Goal: Obtain resource: Obtain resource

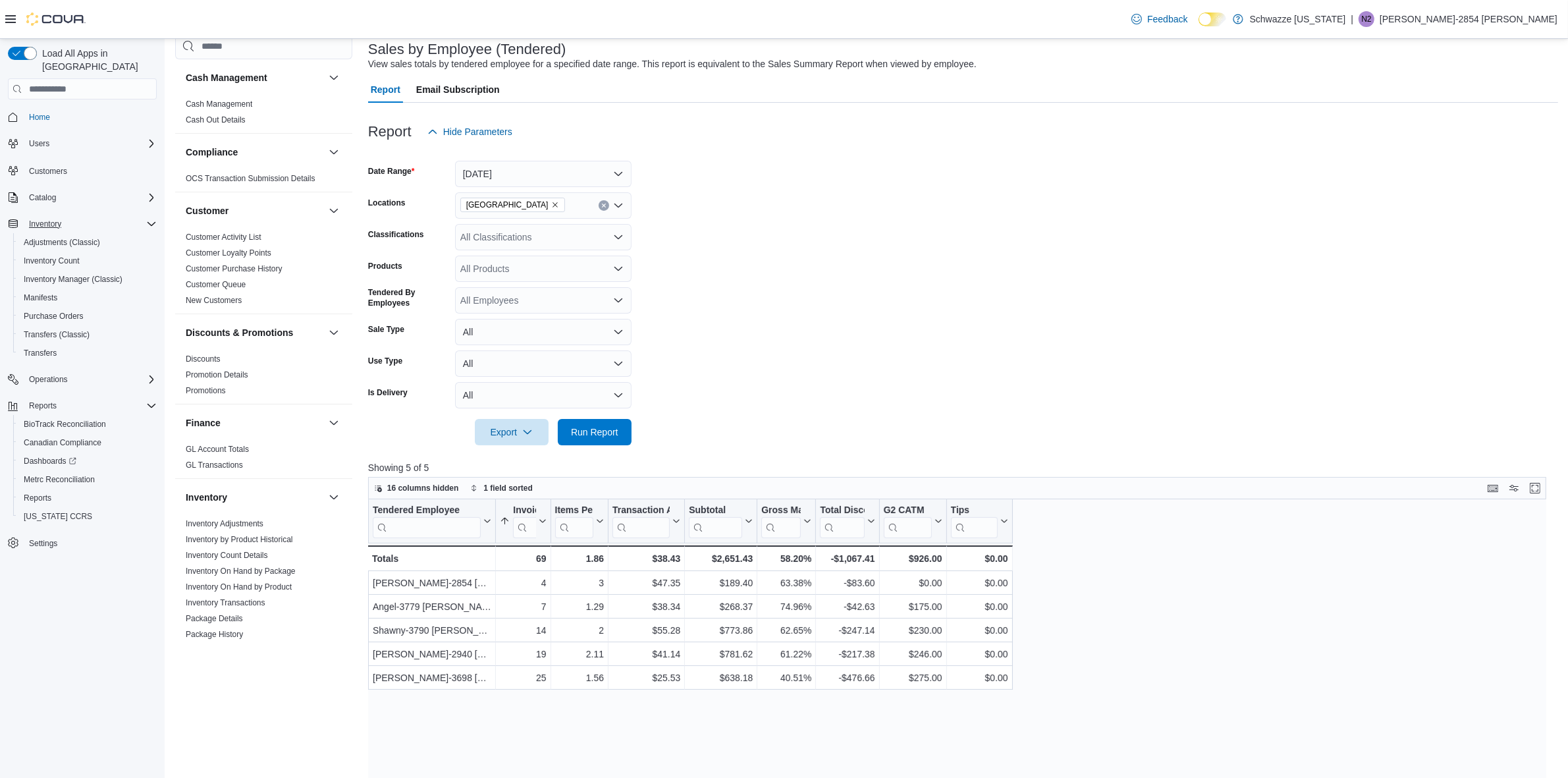
scroll to position [659, 0]
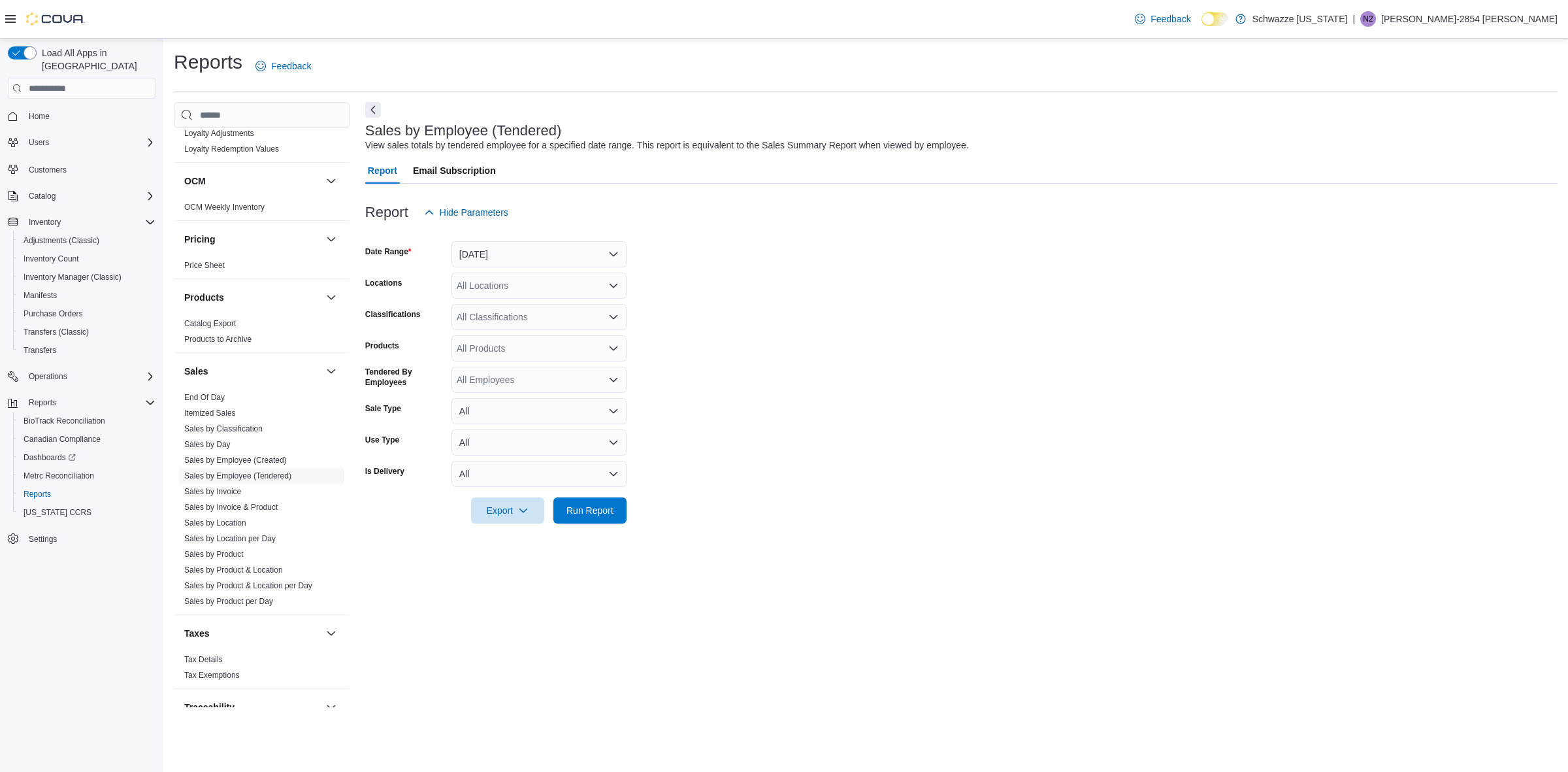
scroll to position [740, 0]
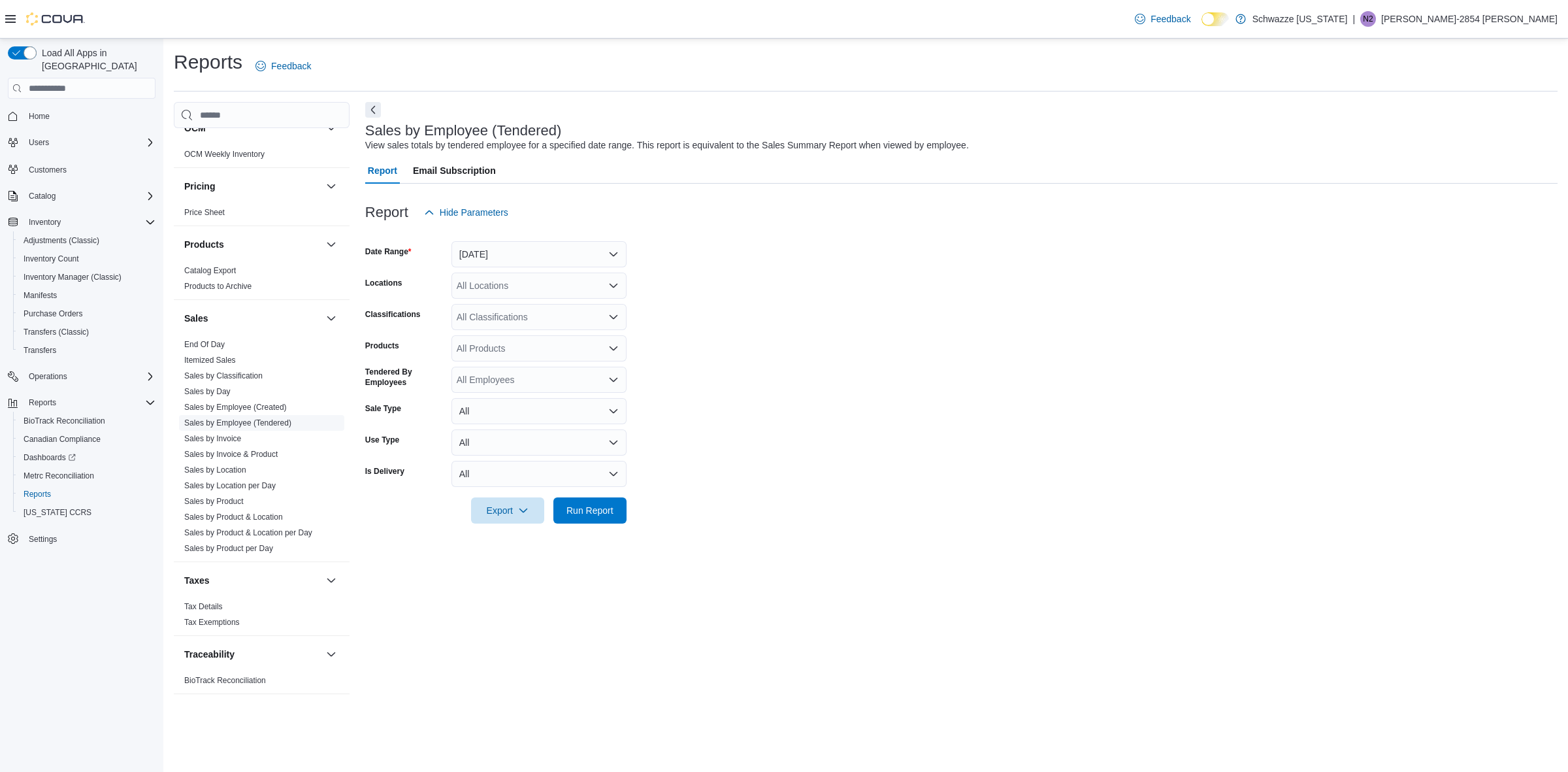
click at [239, 420] on link "Sales by Employee (Tendered)" at bounding box center [238, 423] width 107 height 10
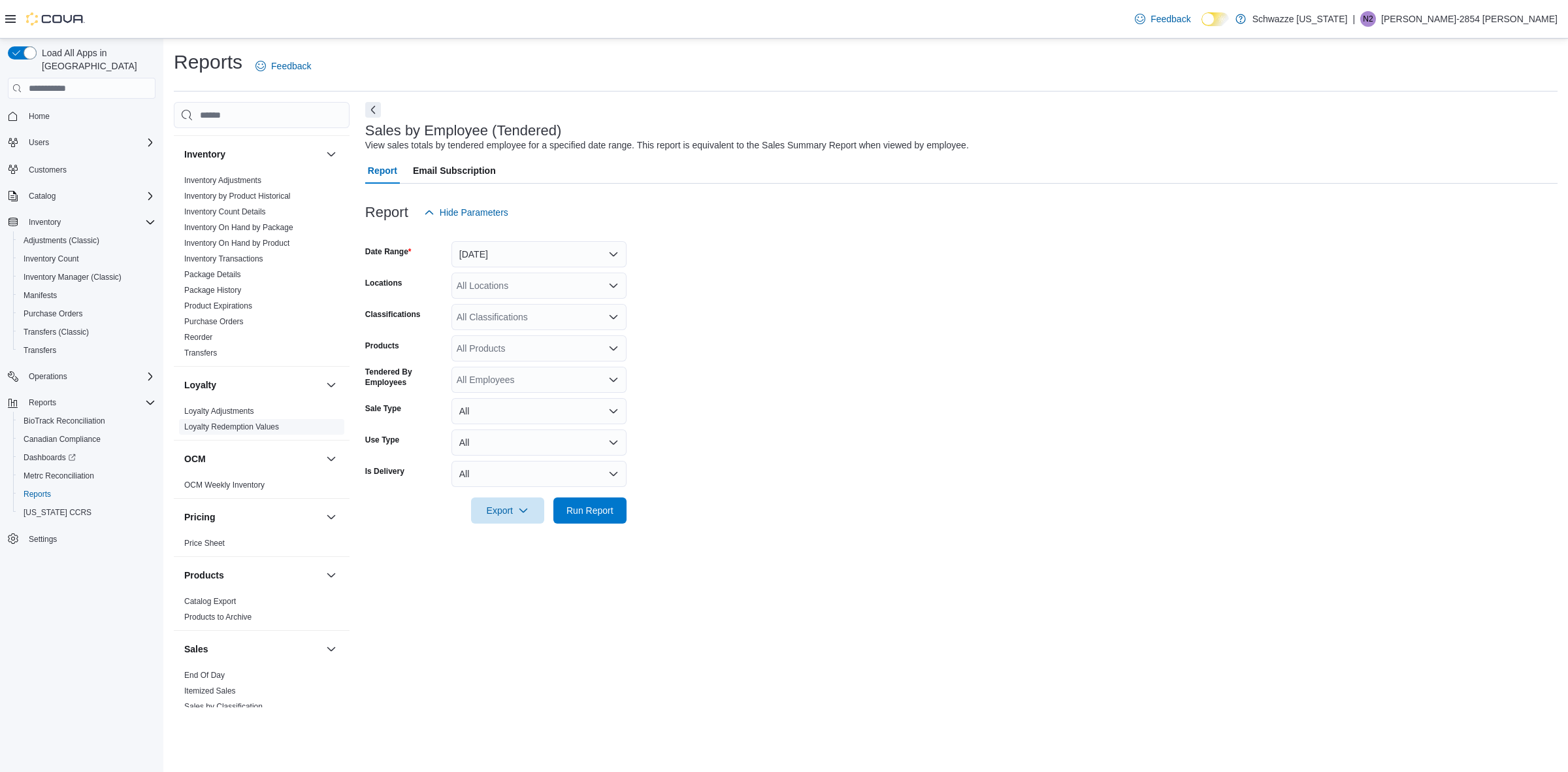
scroll to position [654, 0]
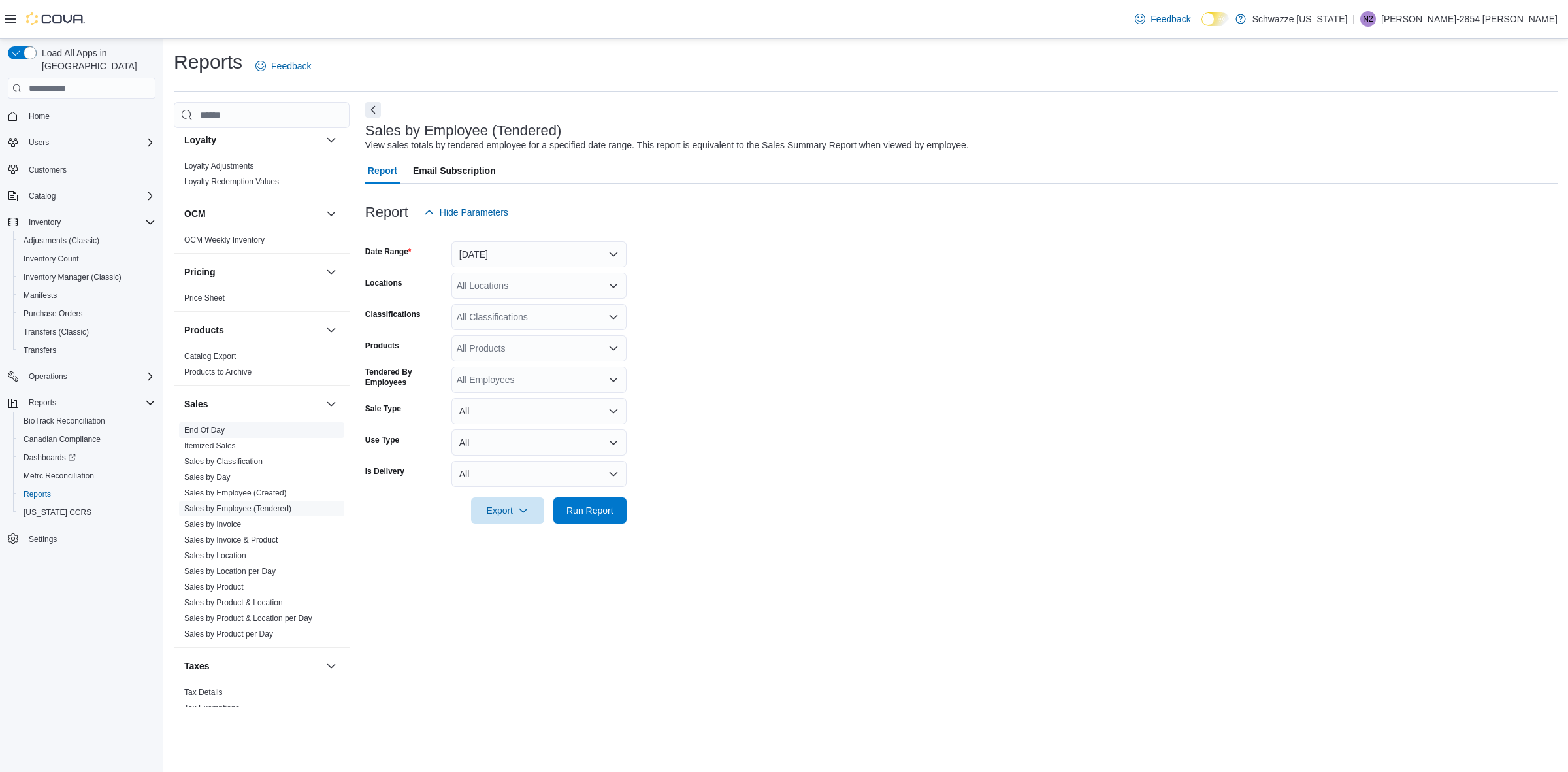
click at [231, 432] on span "End Of Day" at bounding box center [261, 430] width 166 height 15
click at [482, 261] on button "[DATE]" at bounding box center [539, 254] width 175 height 26
click at [498, 312] on span "[DATE]" at bounding box center [548, 307] width 149 height 15
click at [504, 287] on div "All Locations" at bounding box center [539, 285] width 175 height 26
click at [201, 423] on span "End Of Day" at bounding box center [261, 430] width 166 height 15
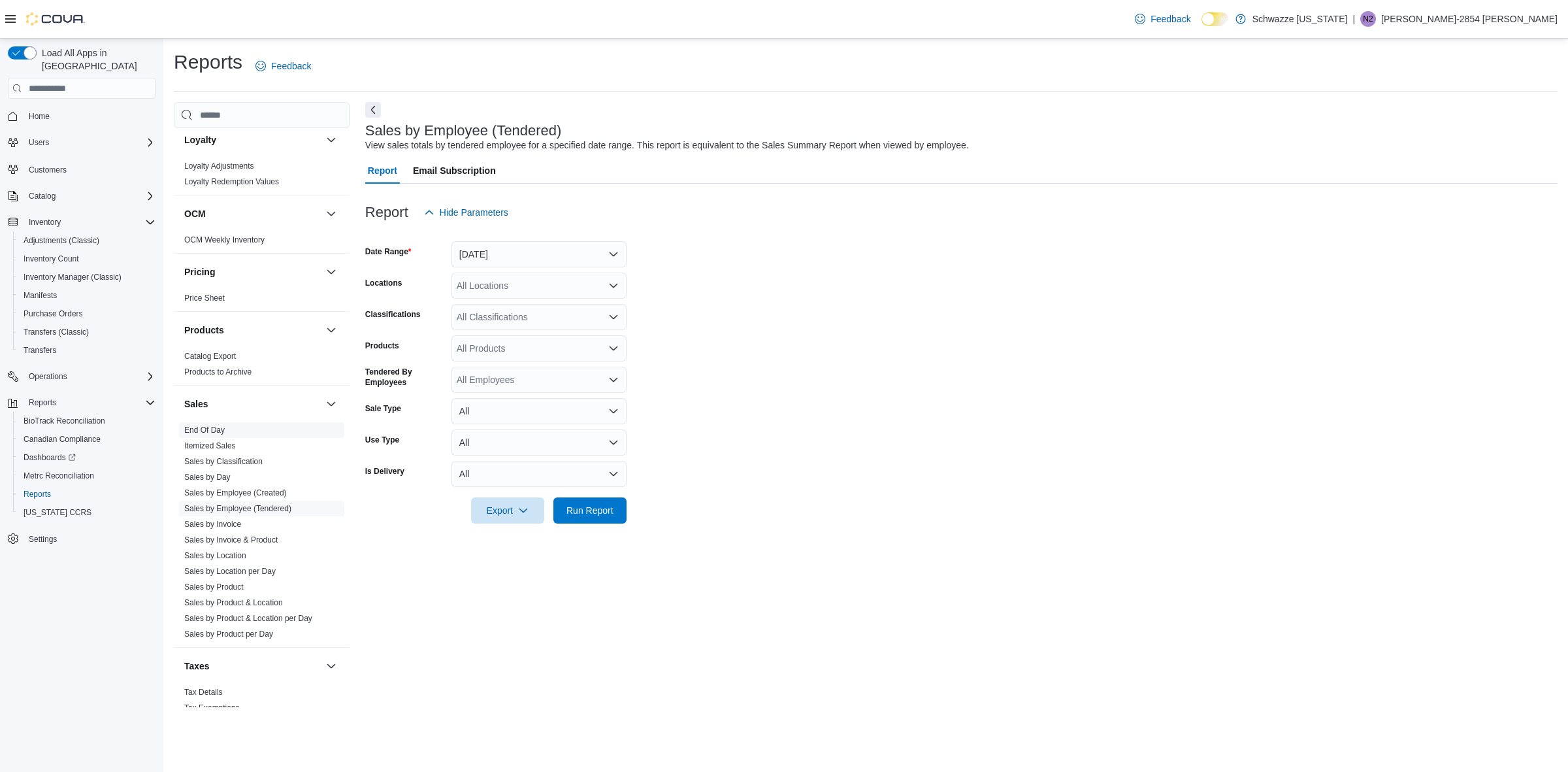
click at [201, 430] on link "End Of Day" at bounding box center [205, 430] width 40 height 10
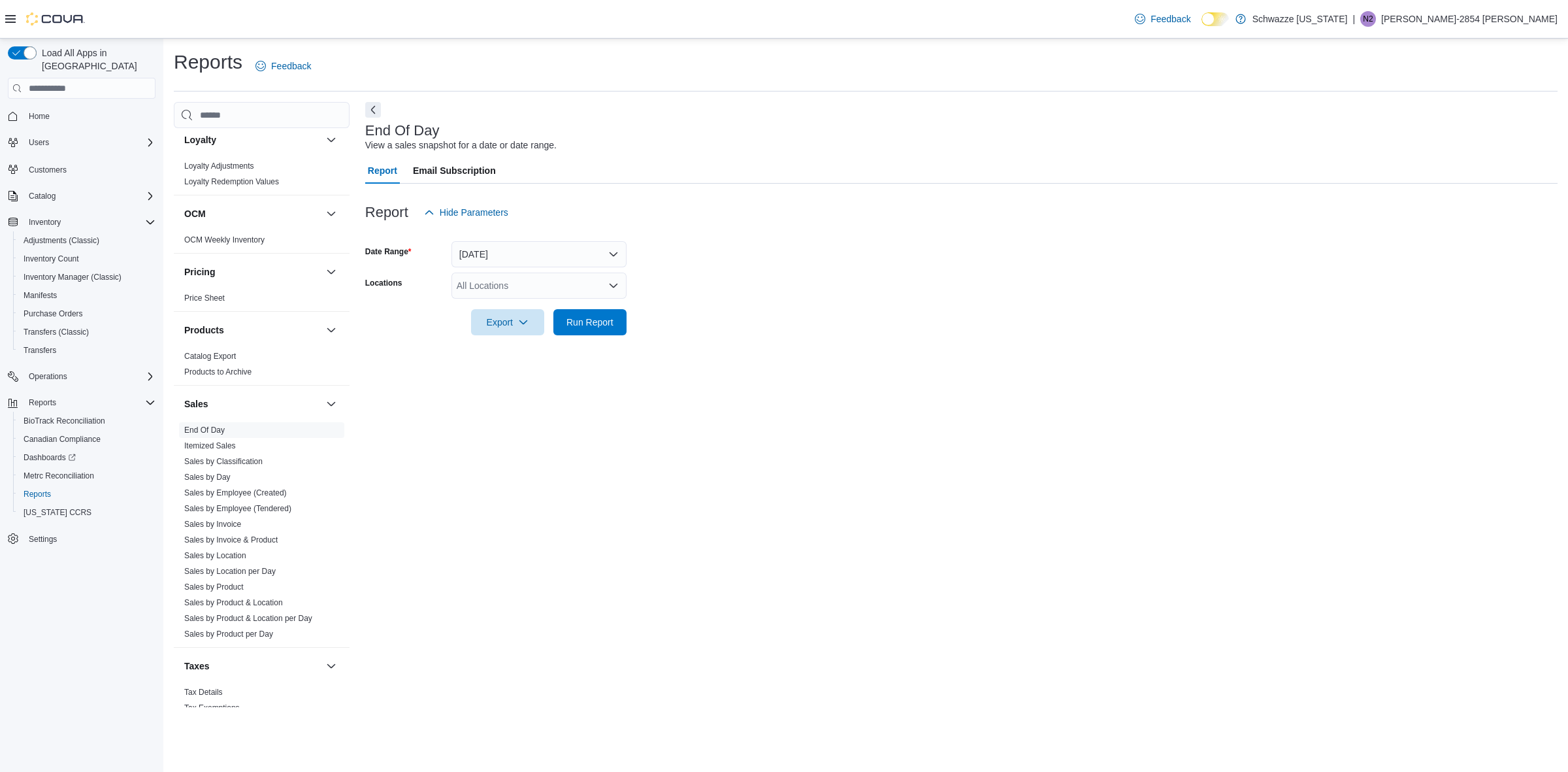
click at [498, 289] on div "All Locations" at bounding box center [539, 285] width 175 height 26
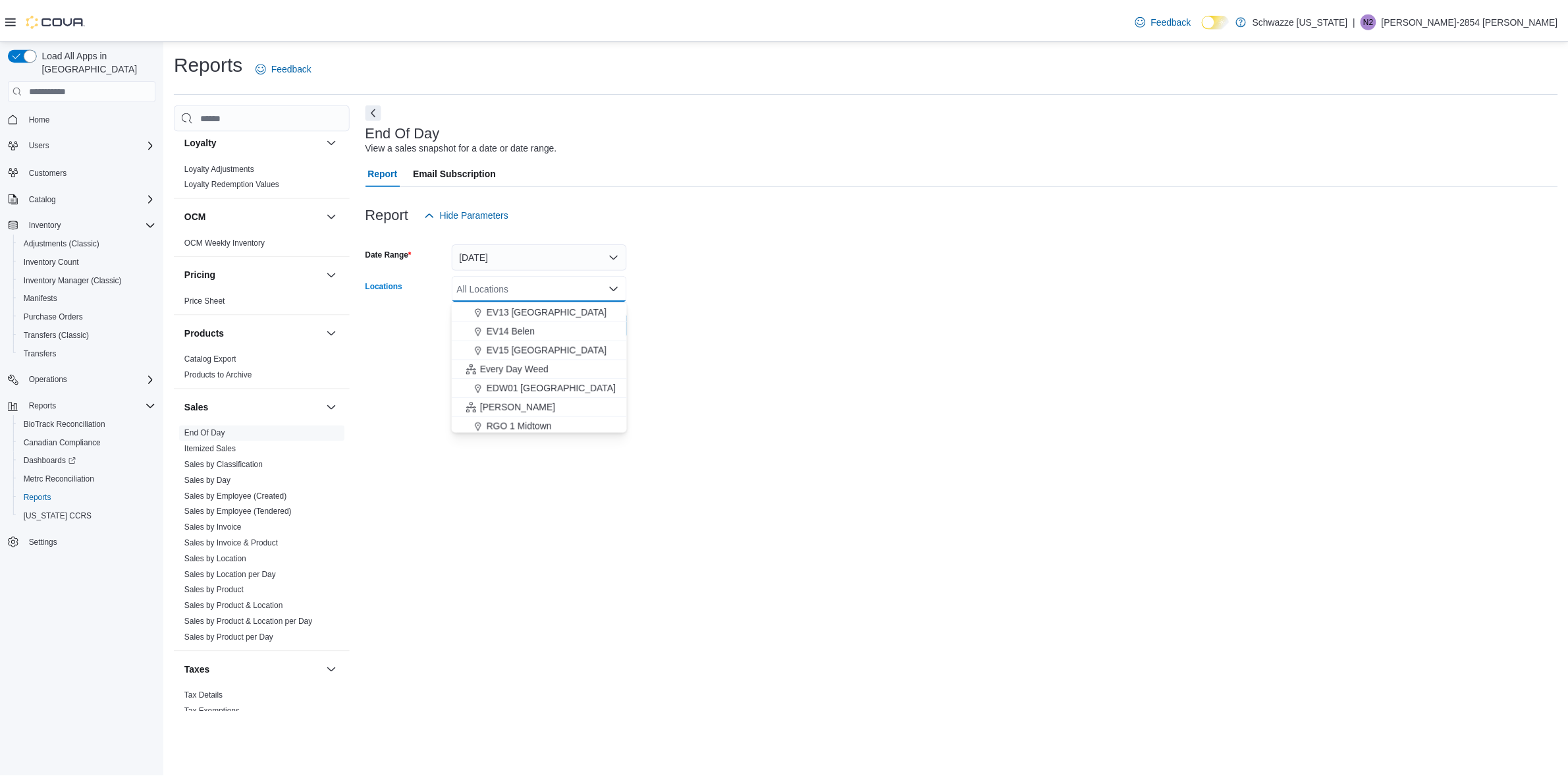
scroll to position [165, 0]
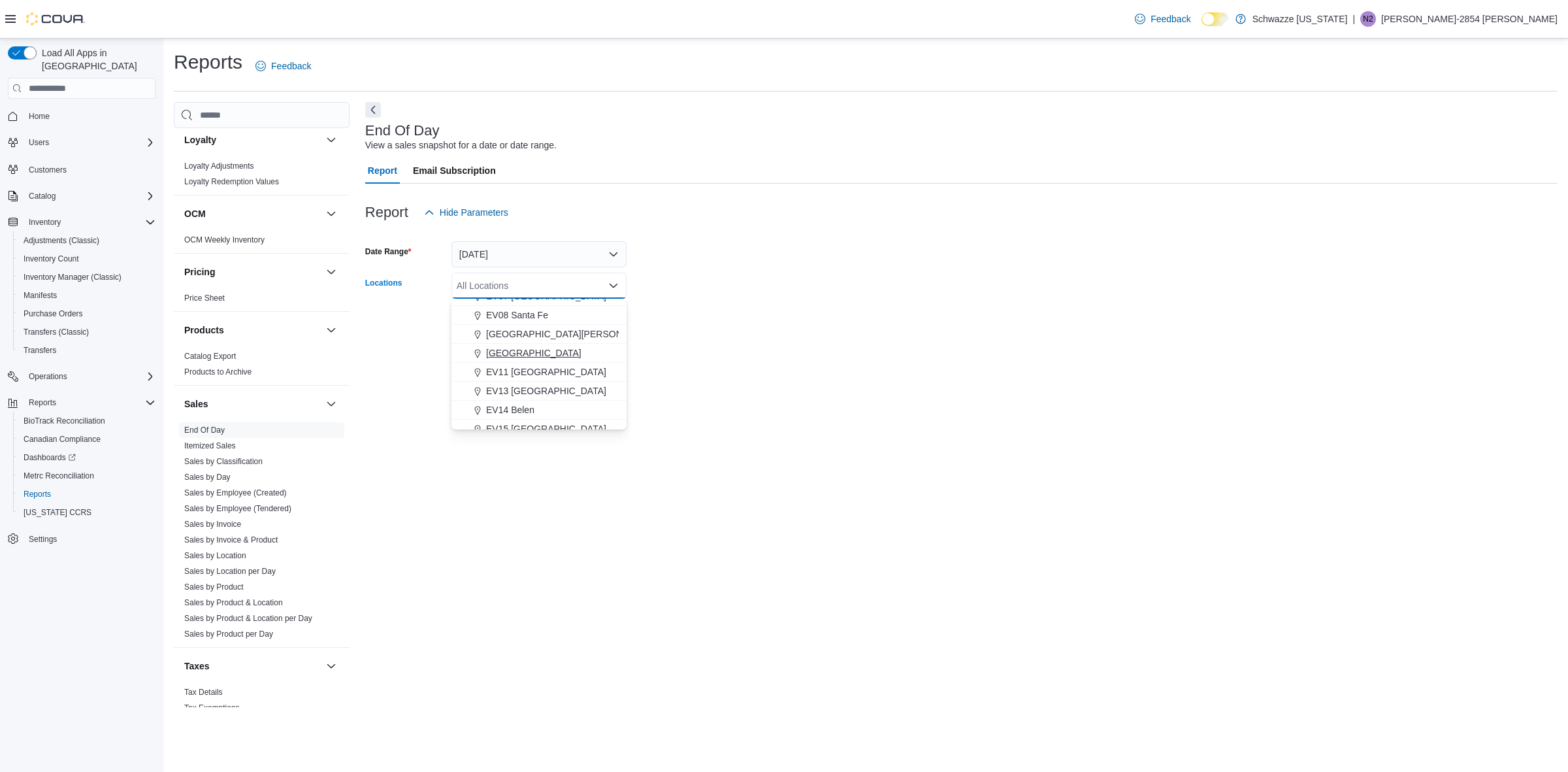
click at [524, 352] on span "[GEOGRAPHIC_DATA]" at bounding box center [534, 353] width 96 height 13
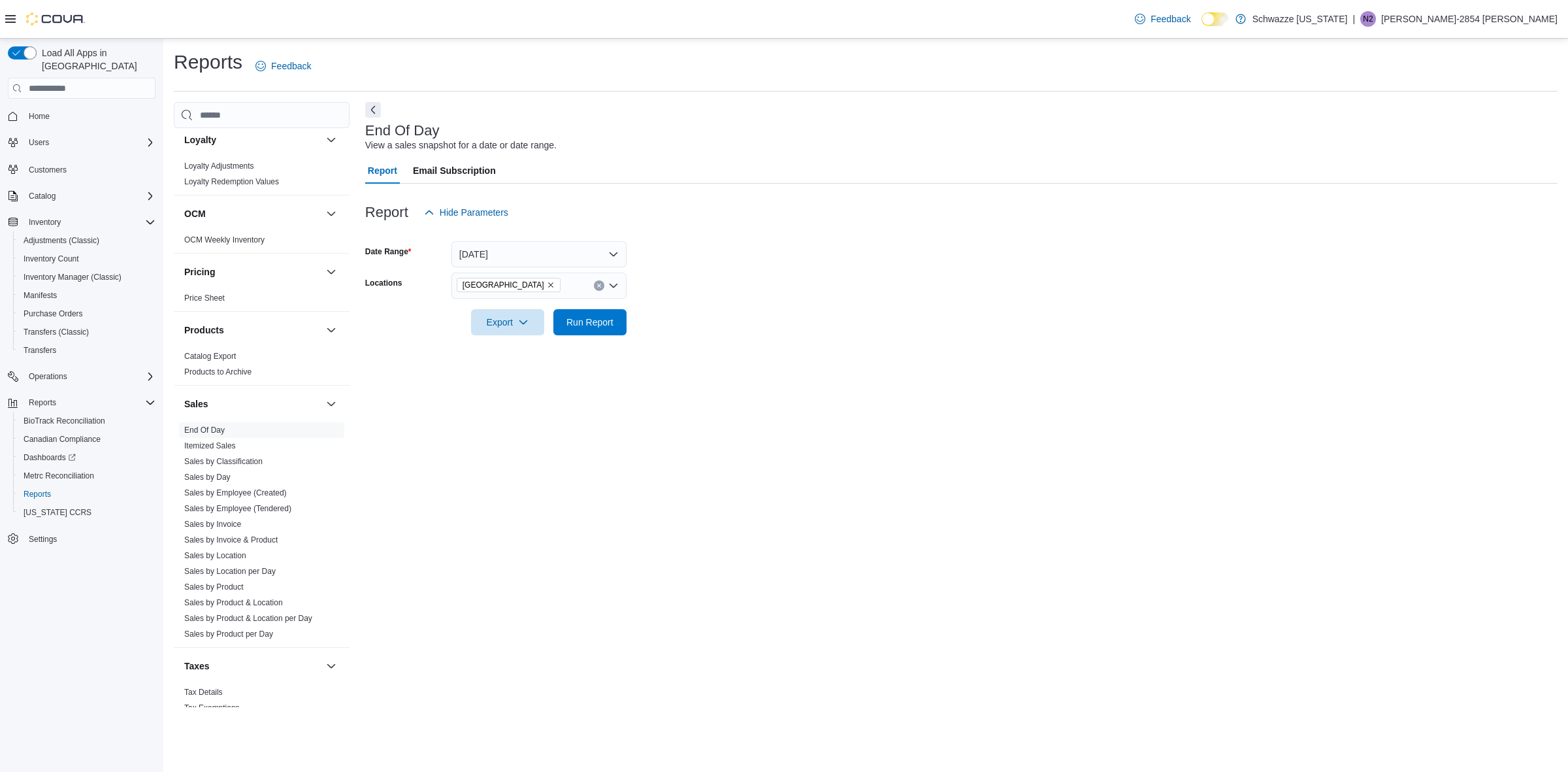
click at [792, 420] on div "End Of Day View a sales snapshot for a date or date range. Report Email Subscri…" at bounding box center [962, 404] width 1193 height 605
click at [575, 325] on span "Run Report" at bounding box center [590, 322] width 47 height 13
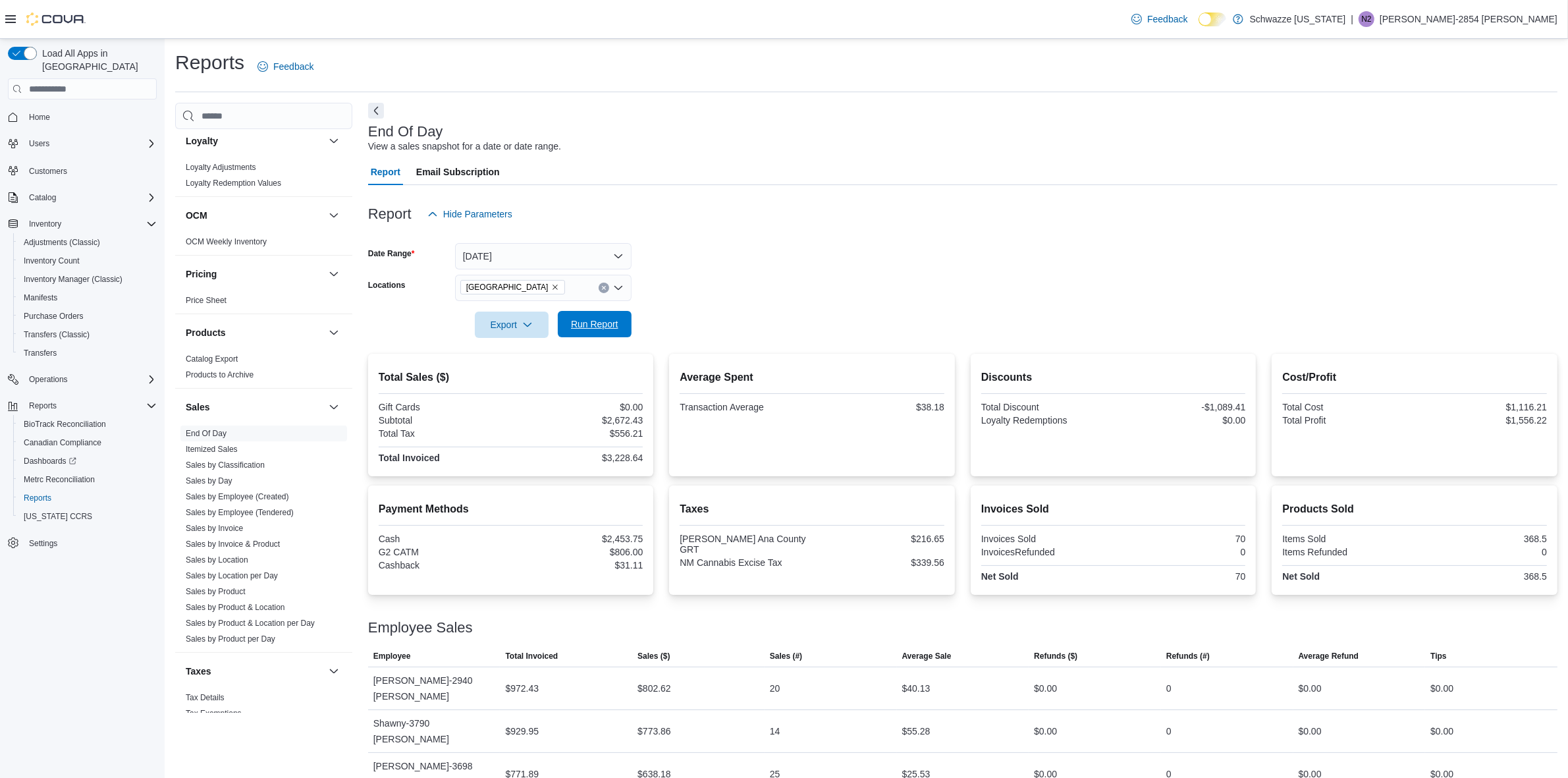
click at [580, 327] on span "Run Report" at bounding box center [594, 324] width 47 height 14
click at [533, 318] on span "Export" at bounding box center [511, 323] width 58 height 26
click at [518, 374] on span "Export to Pdf" at bounding box center [513, 377] width 59 height 11
click at [524, 320] on icon "button" at bounding box center [527, 323] width 11 height 11
click at [511, 376] on span "Export to Pdf" at bounding box center [513, 377] width 59 height 11
